Goal: Find specific page/section: Find specific page/section

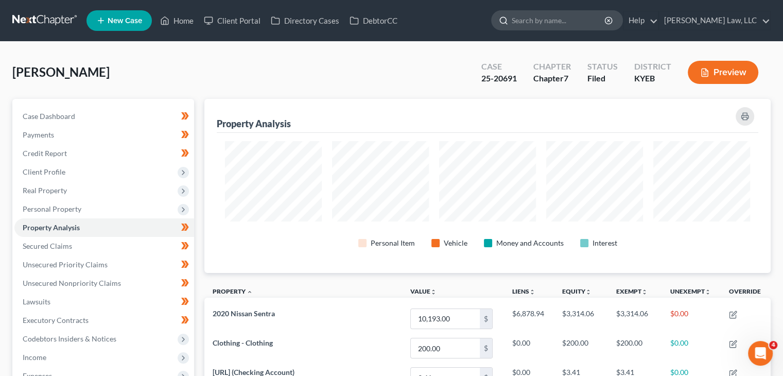
click at [525, 22] on input "search" at bounding box center [559, 20] width 94 height 19
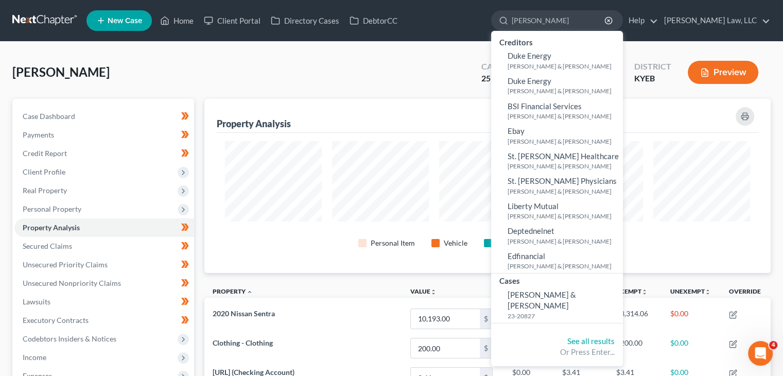
drag, startPoint x: 533, startPoint y: 21, endPoint x: 468, endPoint y: 13, distance: 66.4
click at [468, 13] on ul "New Case Home Client Portal Directory Cases DebtorCC dunn - No Result - Credito…" at bounding box center [429, 20] width 684 height 27
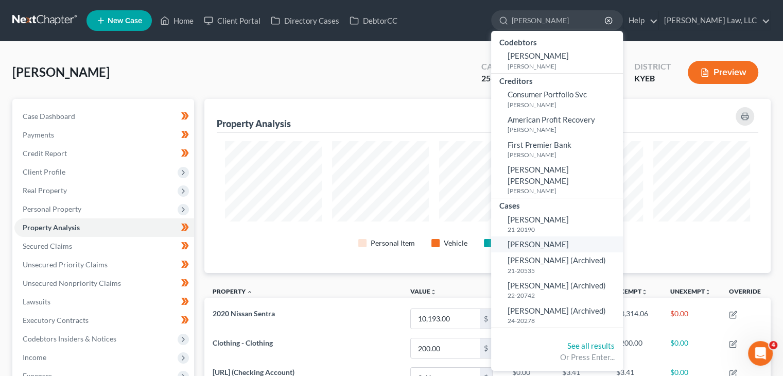
type input "gillie"
click at [562, 236] on link "[PERSON_NAME]" at bounding box center [557, 244] width 132 height 16
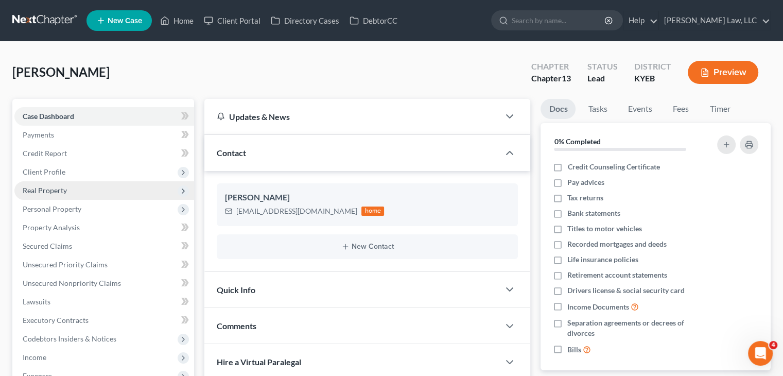
click at [94, 190] on span "Real Property" at bounding box center [104, 190] width 180 height 19
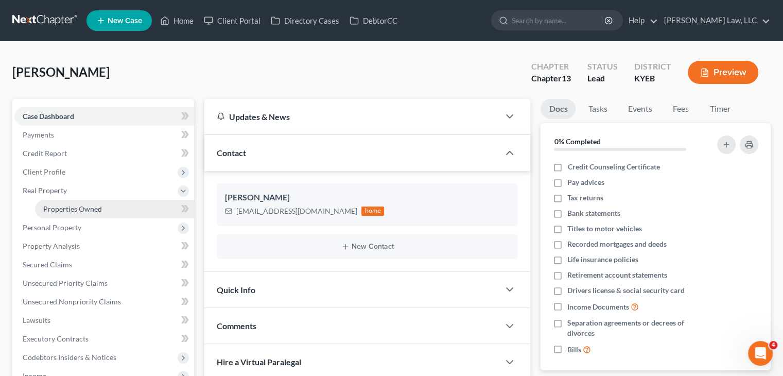
click at [89, 216] on link "Properties Owned" at bounding box center [114, 209] width 159 height 19
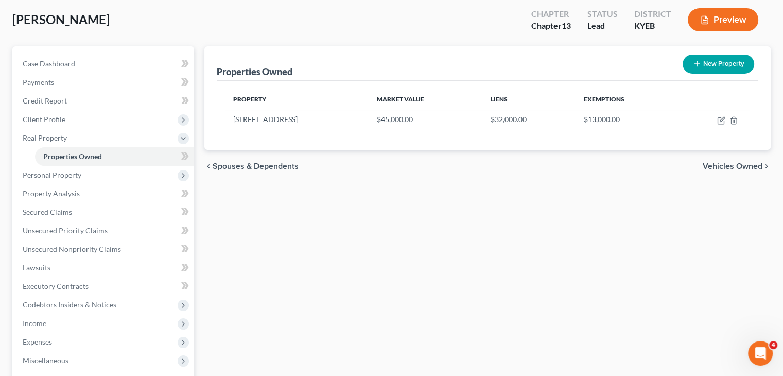
scroll to position [56, 0]
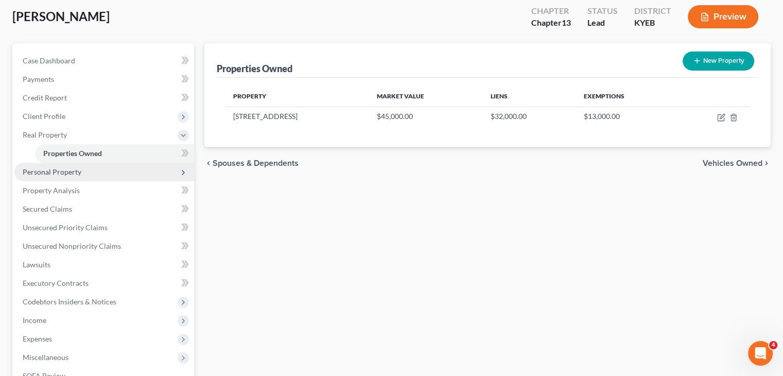
click at [74, 167] on span "Personal Property" at bounding box center [52, 171] width 59 height 9
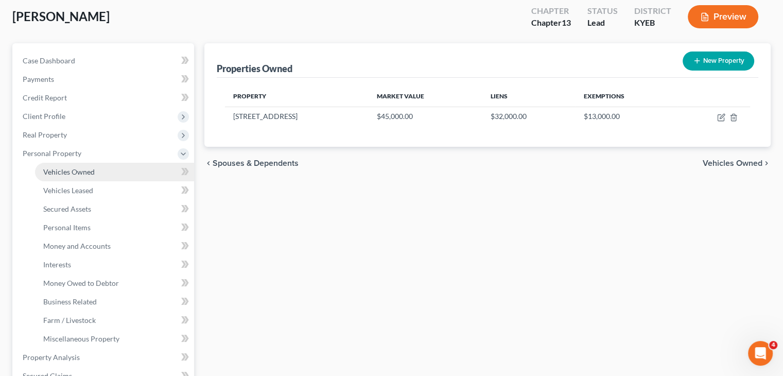
click at [77, 172] on span "Vehicles Owned" at bounding box center [68, 171] width 51 height 9
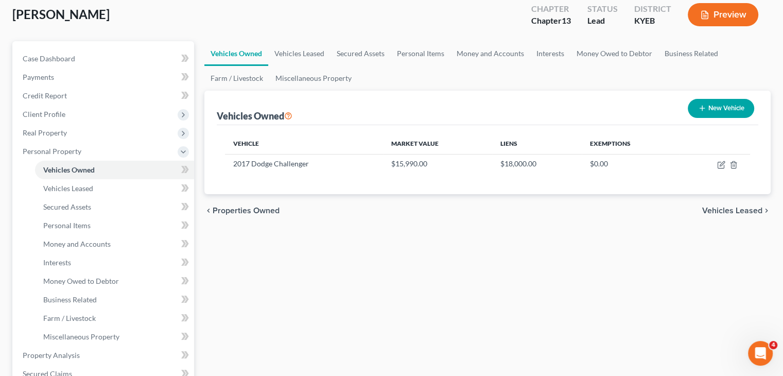
scroll to position [59, 0]
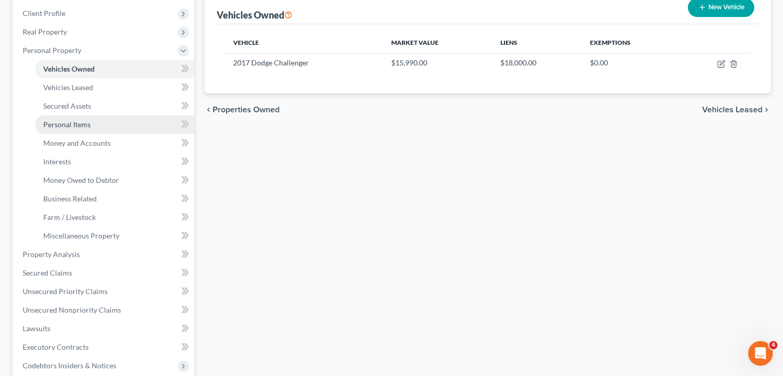
click at [98, 122] on link "Personal Items" at bounding box center [114, 124] width 159 height 19
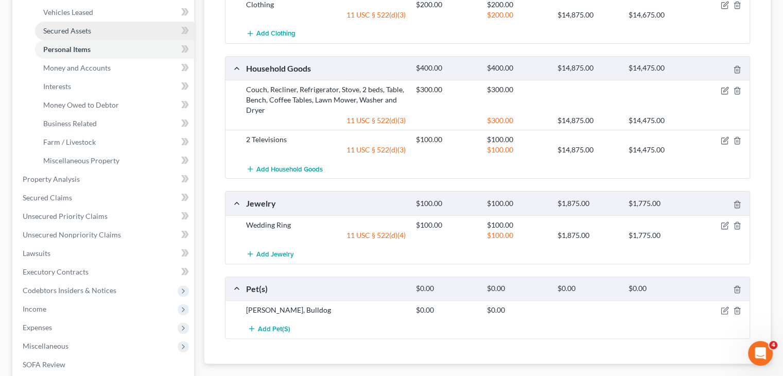
scroll to position [230, 0]
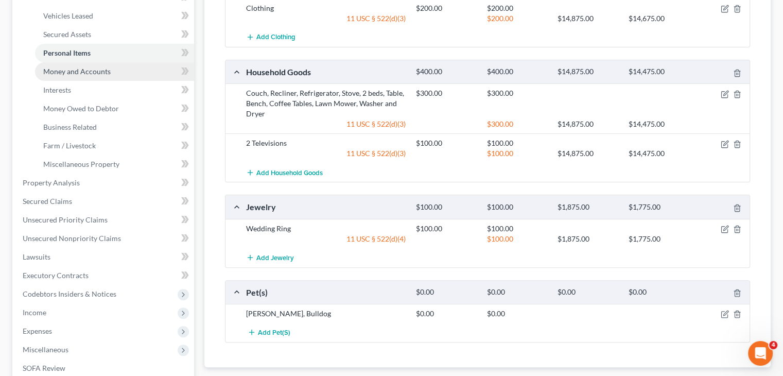
click at [71, 77] on link "Money and Accounts" at bounding box center [114, 71] width 159 height 19
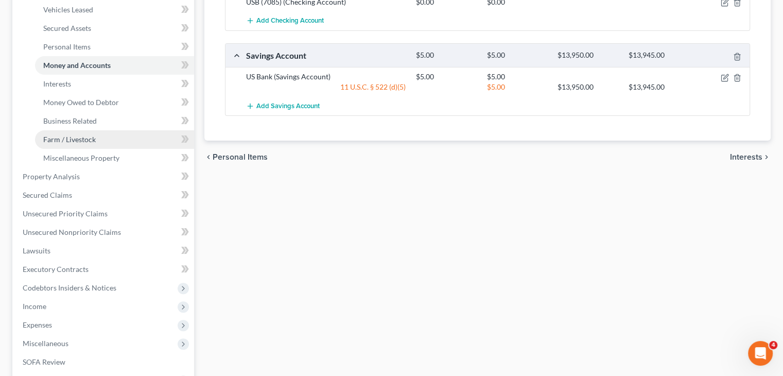
scroll to position [247, 0]
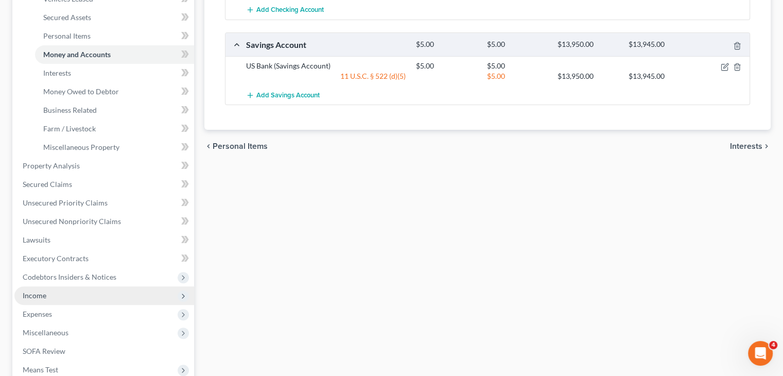
click at [64, 295] on span "Income" at bounding box center [104, 295] width 180 height 19
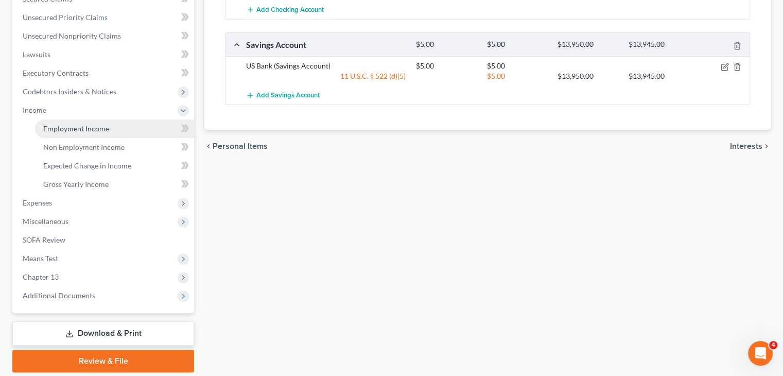
click at [65, 133] on link "Employment Income" at bounding box center [114, 128] width 159 height 19
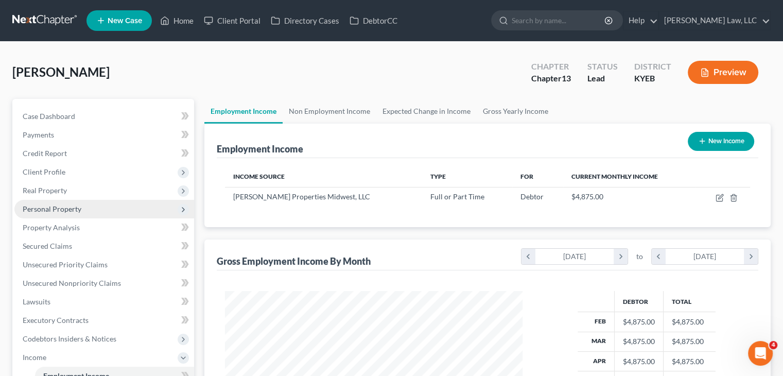
scroll to position [183, 318]
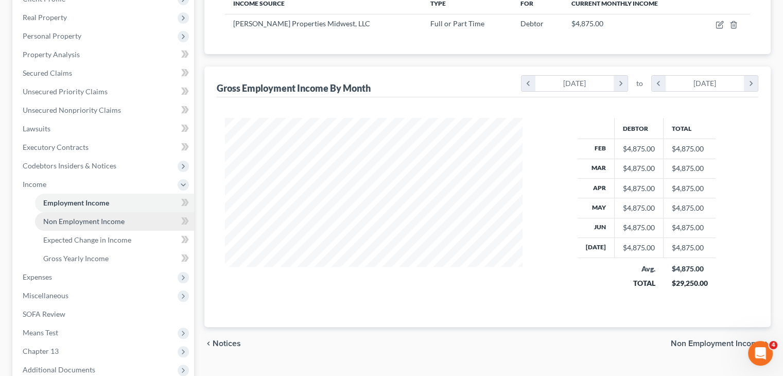
click at [93, 222] on span "Non Employment Income" at bounding box center [83, 221] width 81 height 9
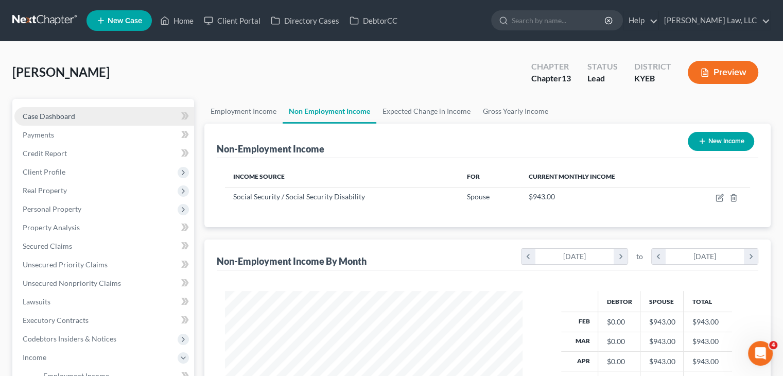
click at [73, 110] on link "Case Dashboard" at bounding box center [104, 116] width 180 height 19
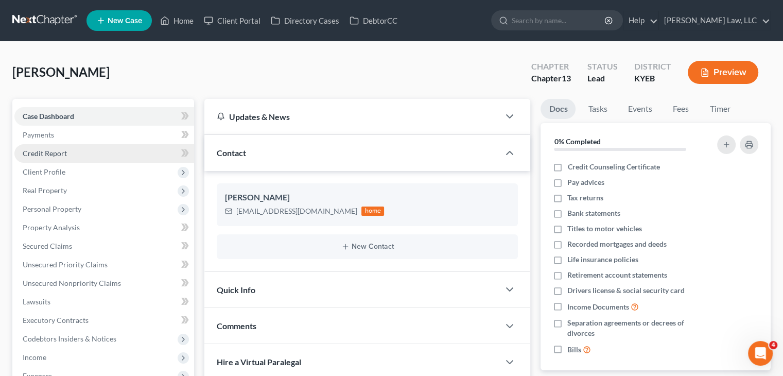
click at [86, 154] on link "Credit Report" at bounding box center [104, 153] width 180 height 19
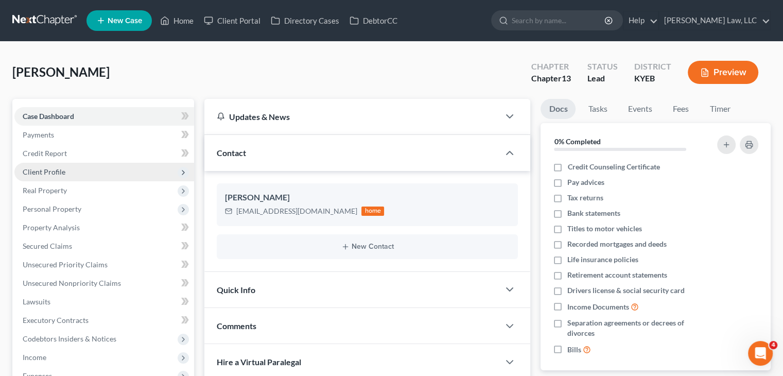
click at [101, 168] on span "Client Profile" at bounding box center [104, 172] width 180 height 19
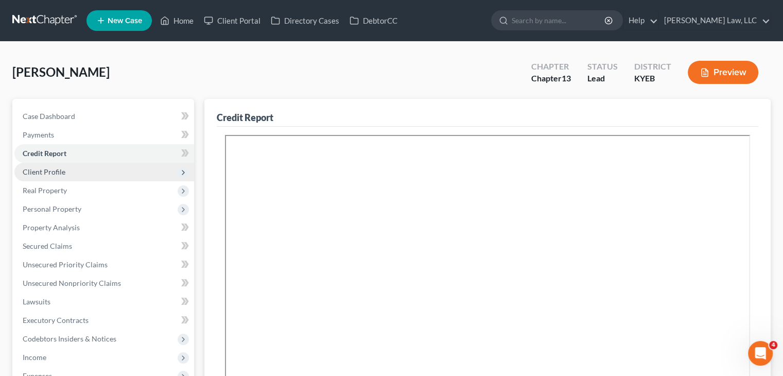
click at [76, 169] on span "Client Profile" at bounding box center [104, 172] width 180 height 19
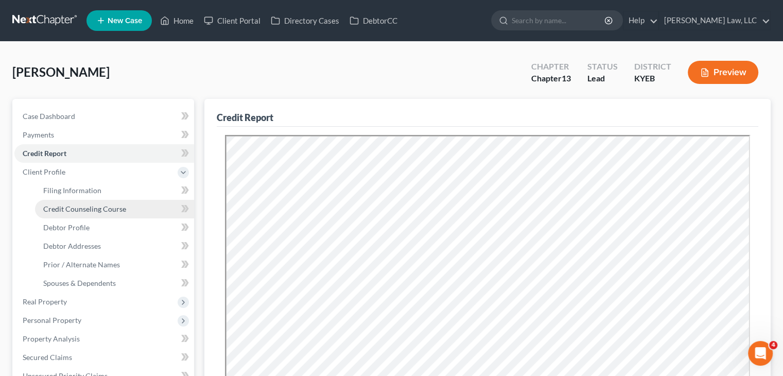
click at [77, 204] on span "Credit Counseling Course" at bounding box center [84, 208] width 83 height 9
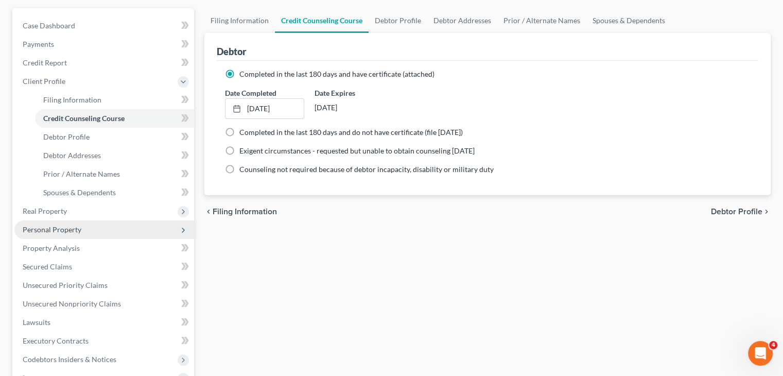
scroll to position [91, 0]
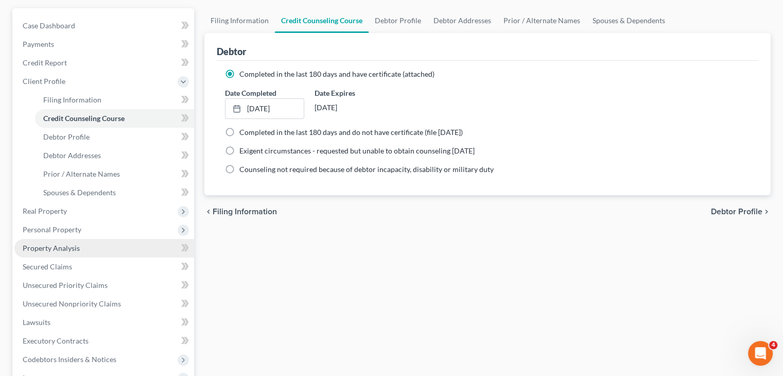
click at [66, 250] on span "Property Analysis" at bounding box center [51, 248] width 57 height 9
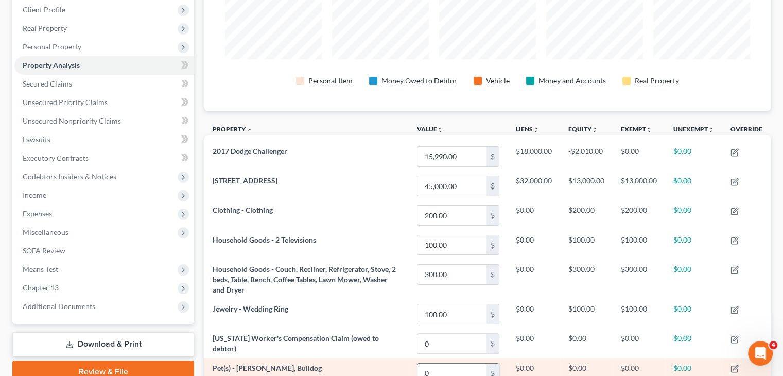
scroll to position [124, 0]
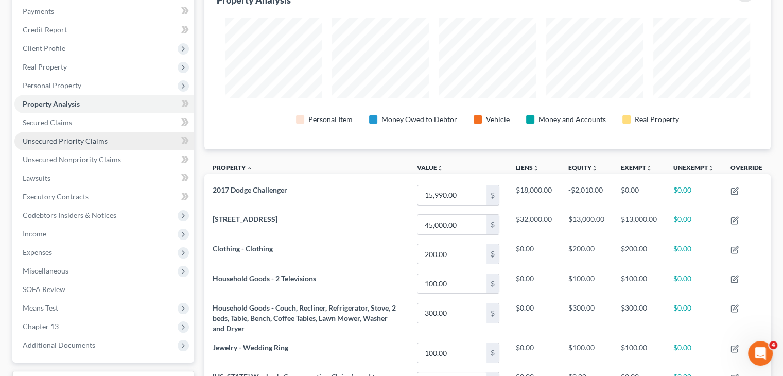
click at [91, 136] on span "Unsecured Priority Claims" at bounding box center [65, 140] width 85 height 9
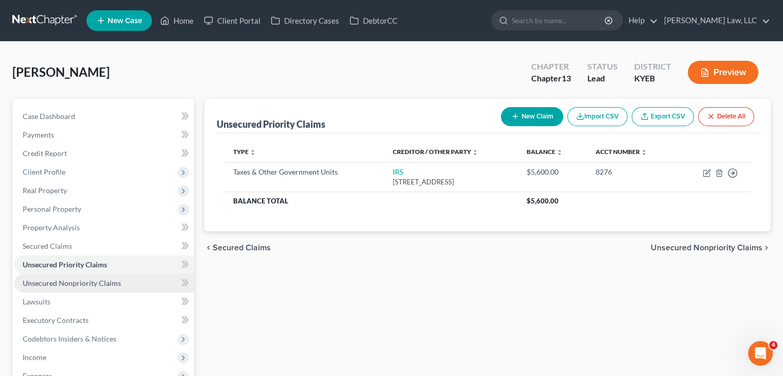
click at [77, 283] on span "Unsecured Nonpriority Claims" at bounding box center [72, 283] width 98 height 9
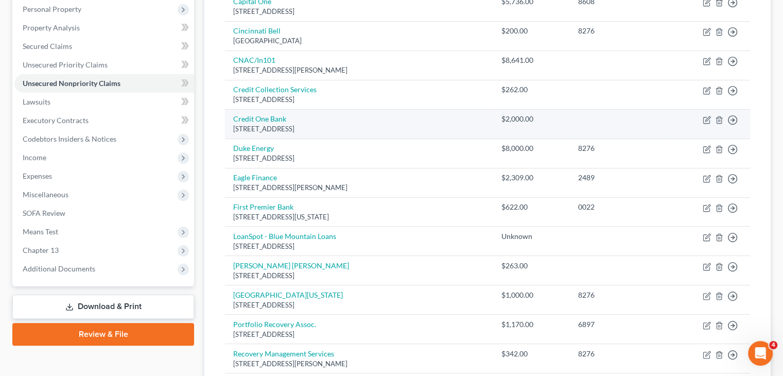
scroll to position [176, 0]
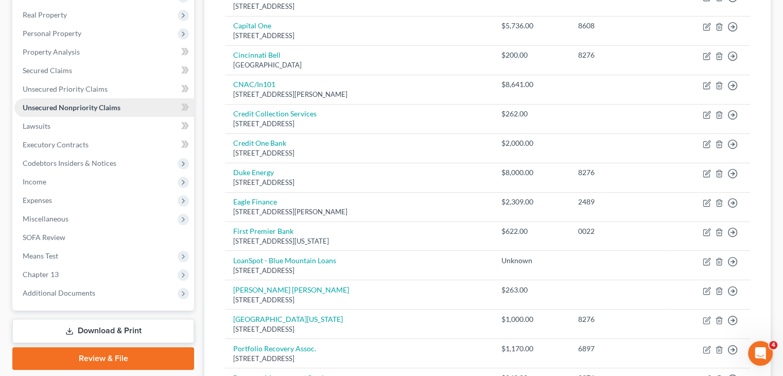
click at [113, 115] on link "Unsecured Nonpriority Claims" at bounding box center [104, 107] width 180 height 19
click at [97, 118] on link "Lawsuits" at bounding box center [104, 126] width 180 height 19
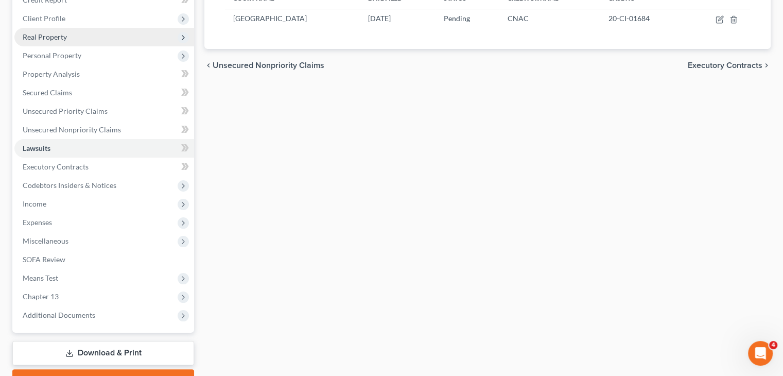
scroll to position [179, 0]
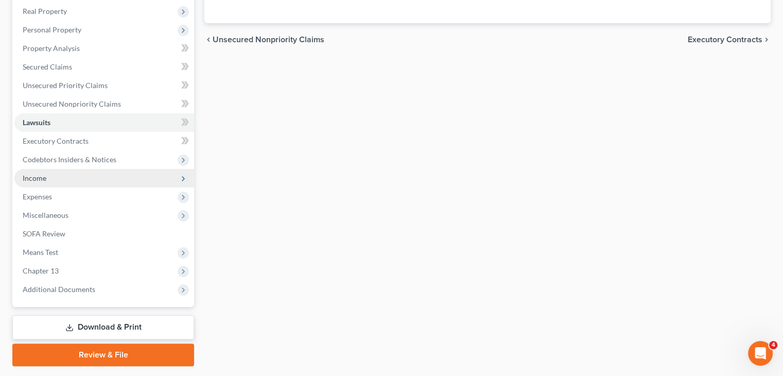
click at [91, 178] on span "Income" at bounding box center [104, 178] width 180 height 19
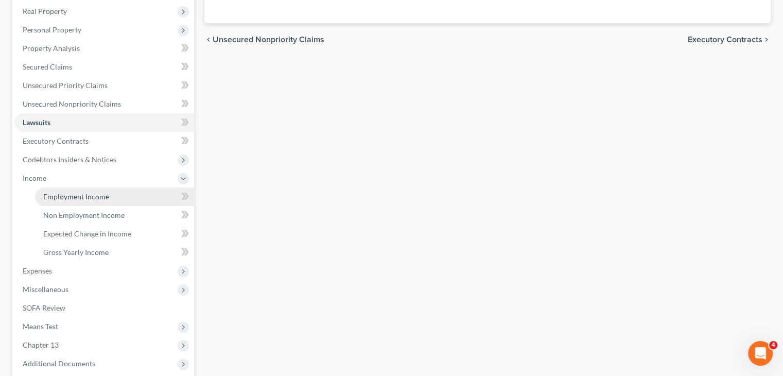
click at [75, 198] on span "Employment Income" at bounding box center [76, 196] width 66 height 9
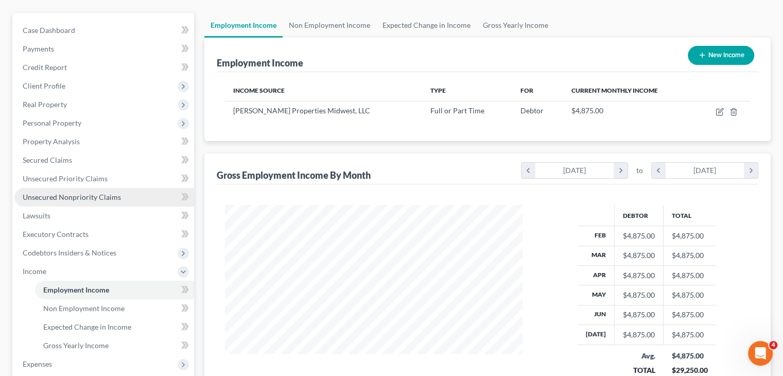
scroll to position [125, 0]
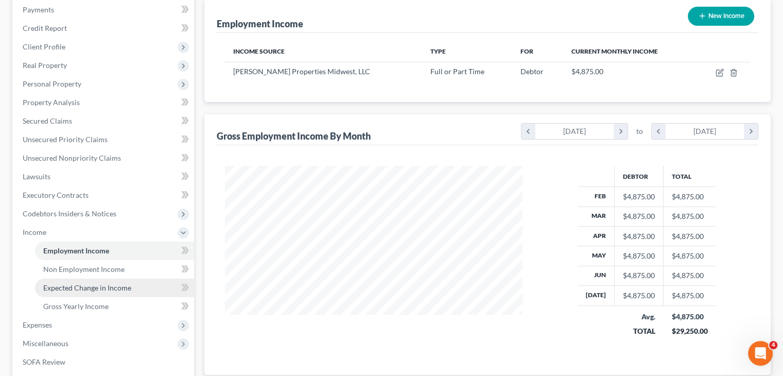
click at [110, 280] on link "Expected Change in Income" at bounding box center [114, 288] width 159 height 19
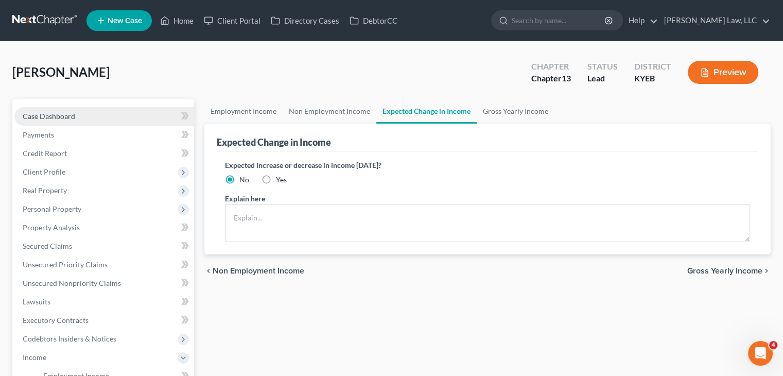
click at [74, 116] on link "Case Dashboard" at bounding box center [104, 116] width 180 height 19
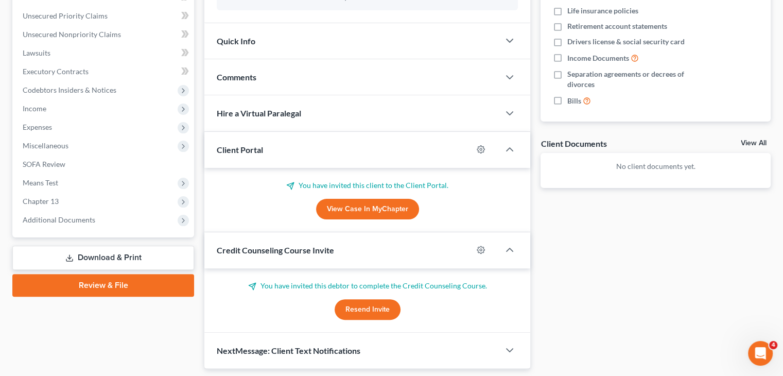
scroll to position [279, 0]
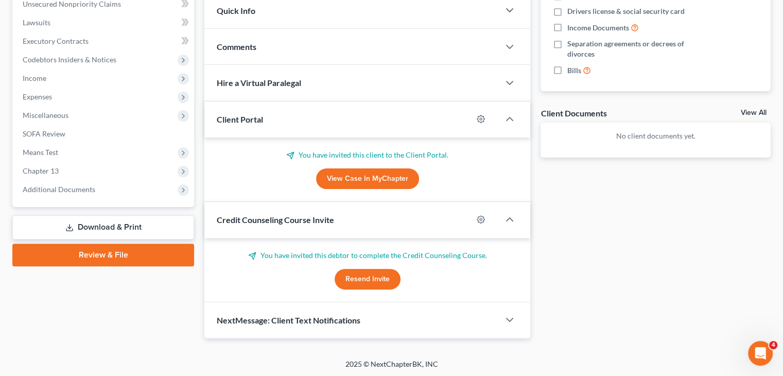
click at [375, 279] on button "Resend Invite" at bounding box center [368, 279] width 66 height 21
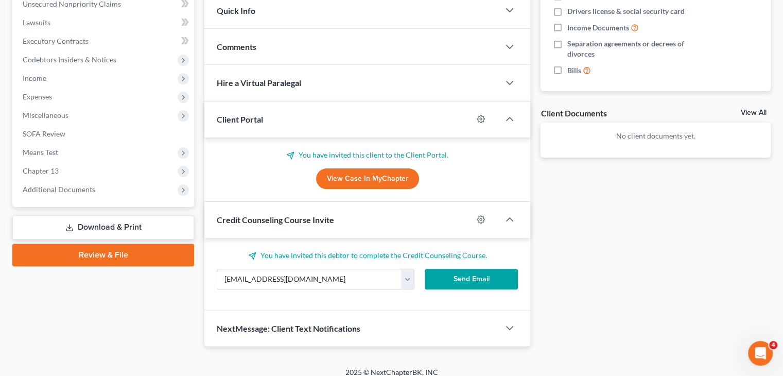
click at [439, 281] on button "Send Email" at bounding box center [472, 279] width 94 height 21
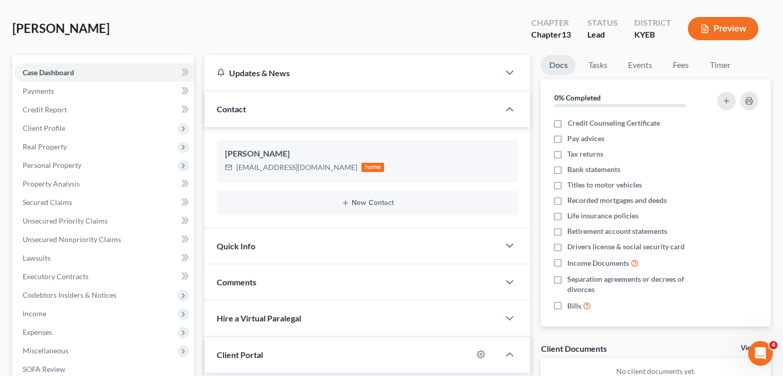
scroll to position [0, 0]
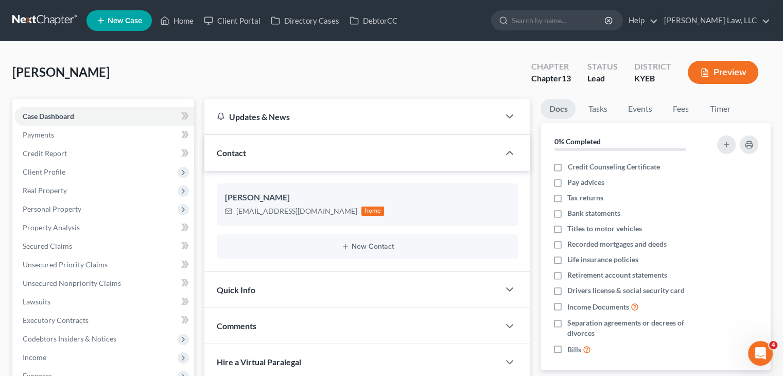
click at [39, 29] on link at bounding box center [45, 20] width 66 height 19
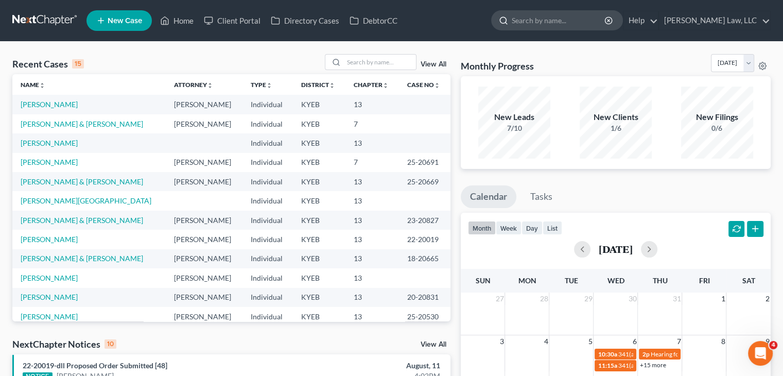
click at [533, 21] on input "search" at bounding box center [559, 20] width 94 height 19
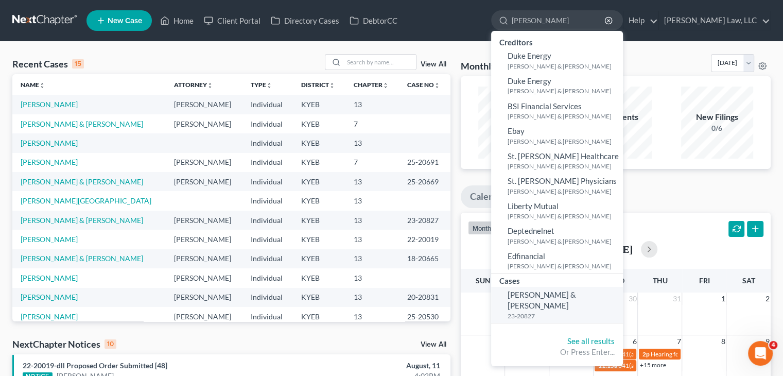
type input "[PERSON_NAME]"
click at [521, 298] on span "[PERSON_NAME] & [PERSON_NAME]" at bounding box center [542, 300] width 68 height 20
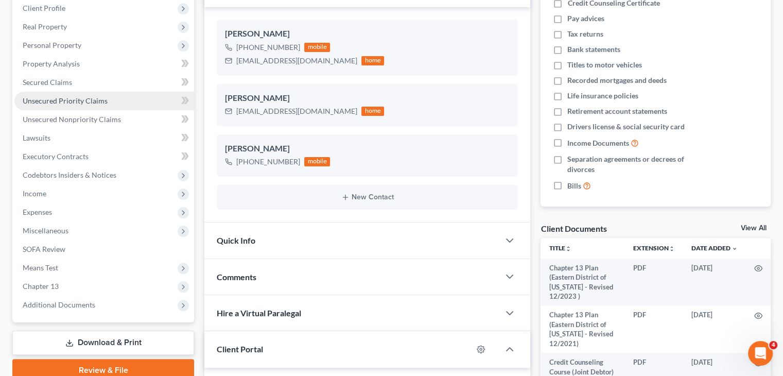
scroll to position [321, 0]
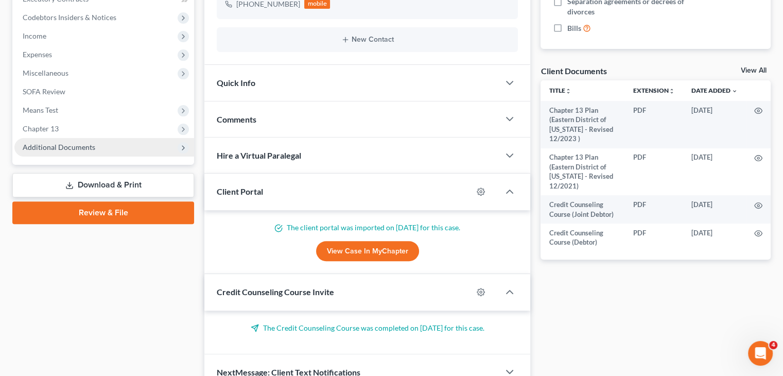
click at [70, 154] on span "Additional Documents" at bounding box center [104, 147] width 180 height 19
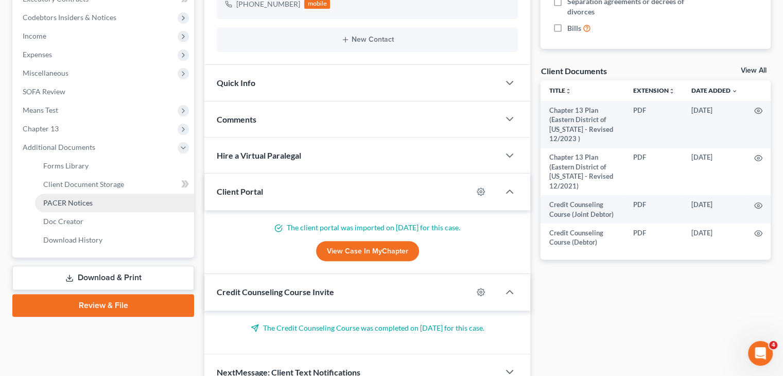
click at [67, 196] on link "PACER Notices" at bounding box center [114, 203] width 159 height 19
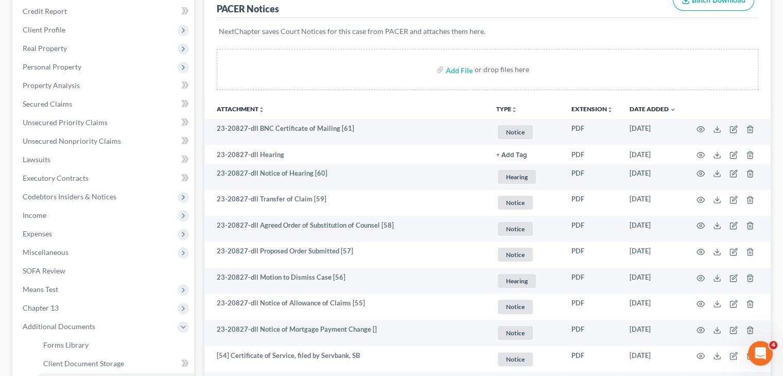
scroll to position [170, 0]
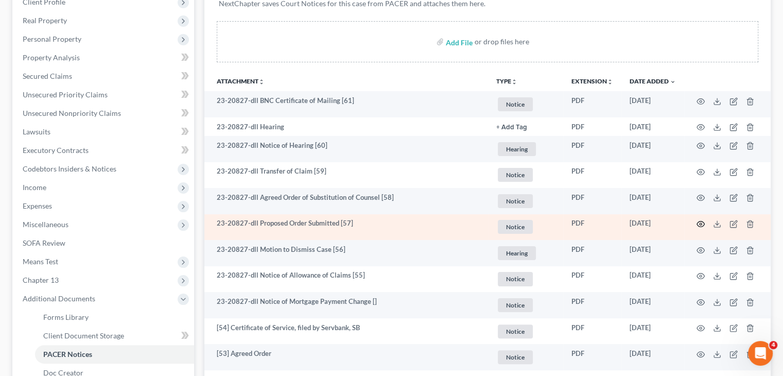
click at [701, 221] on icon "button" at bounding box center [701, 224] width 8 height 8
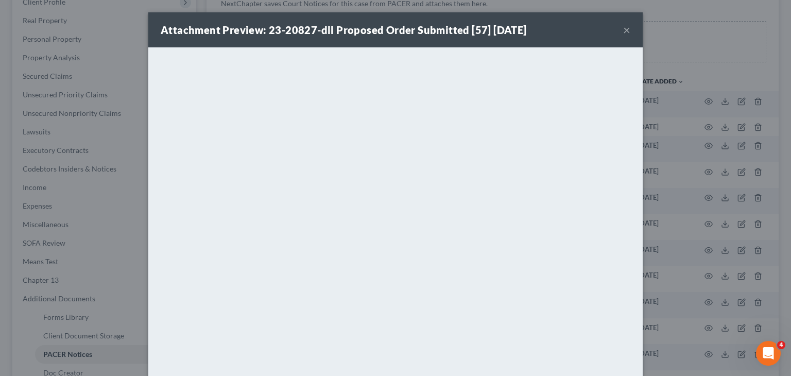
click at [627, 27] on div "Attachment Preview: 23-20827-dll Proposed Order Submitted [57] [DATE] ×" at bounding box center [395, 29] width 494 height 35
click at [623, 30] on button "×" at bounding box center [626, 30] width 7 height 12
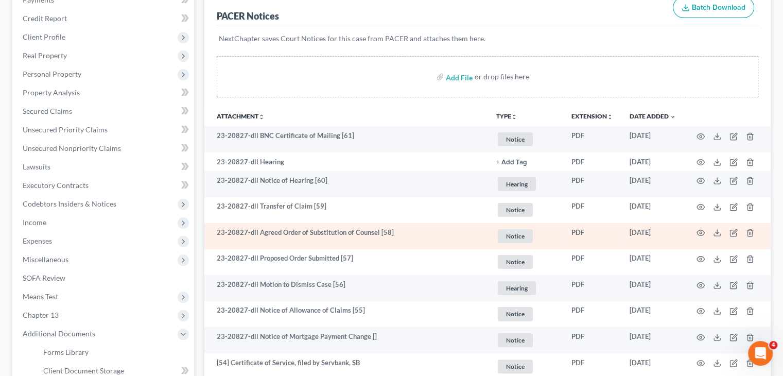
scroll to position [148, 0]
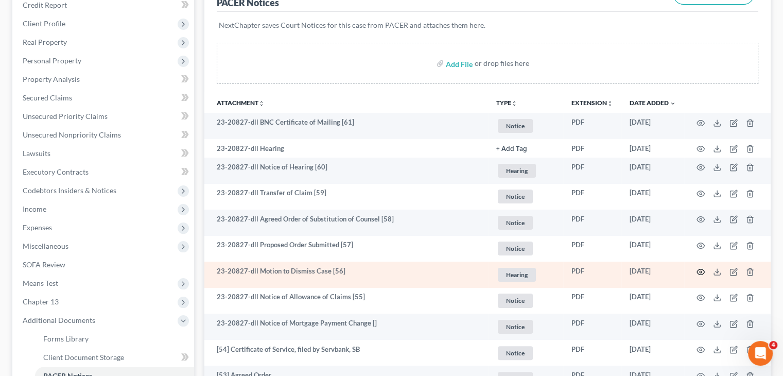
click at [698, 270] on icon "button" at bounding box center [701, 272] width 8 height 8
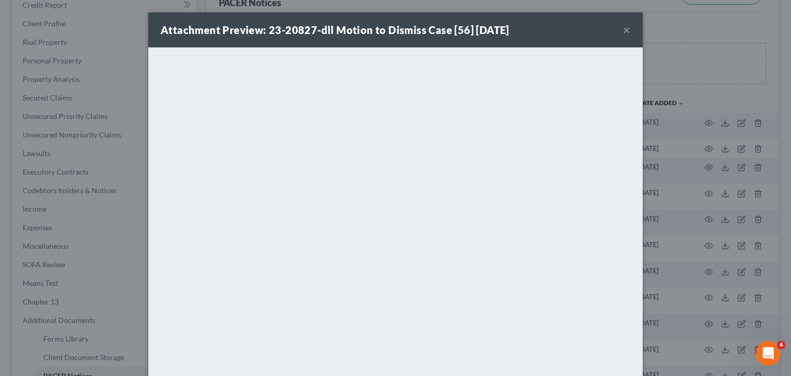
click at [624, 29] on button "×" at bounding box center [626, 30] width 7 height 12
